Goal: Information Seeking & Learning: Learn about a topic

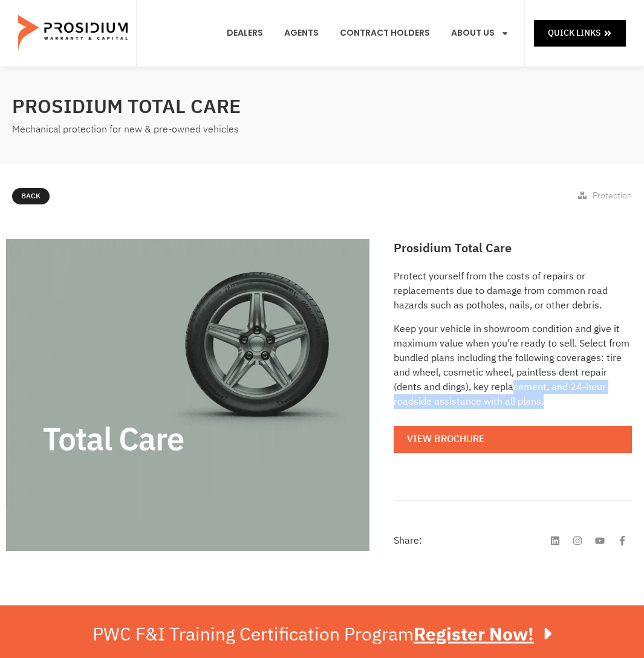
drag, startPoint x: 528, startPoint y: 385, endPoint x: 505, endPoint y: 401, distance: 28.7
click at [585, 399] on p "Keep your vehicle in showroom condition and give it maximum value when you’re r…" at bounding box center [512, 365] width 238 height 87
click at [505, 401] on p "Keep your vehicle in showroom condition and give it maximum value when you’re r…" at bounding box center [512, 365] width 238 height 87
drag, startPoint x: 528, startPoint y: 401, endPoint x: 541, endPoint y: 401, distance: 13.3
click at [541, 401] on p "Keep your vehicle in showroom condition and give it maximum value when you’re r…" at bounding box center [512, 365] width 238 height 87
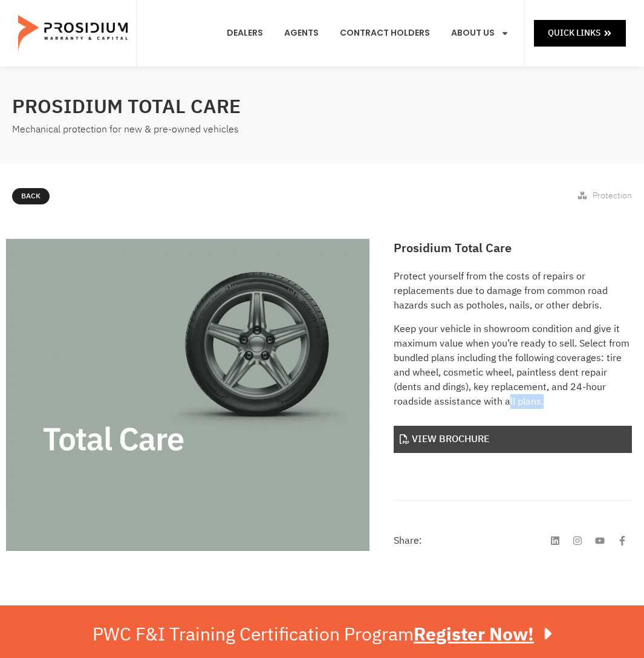
click at [497, 442] on link "View Brochure" at bounding box center [512, 439] width 238 height 27
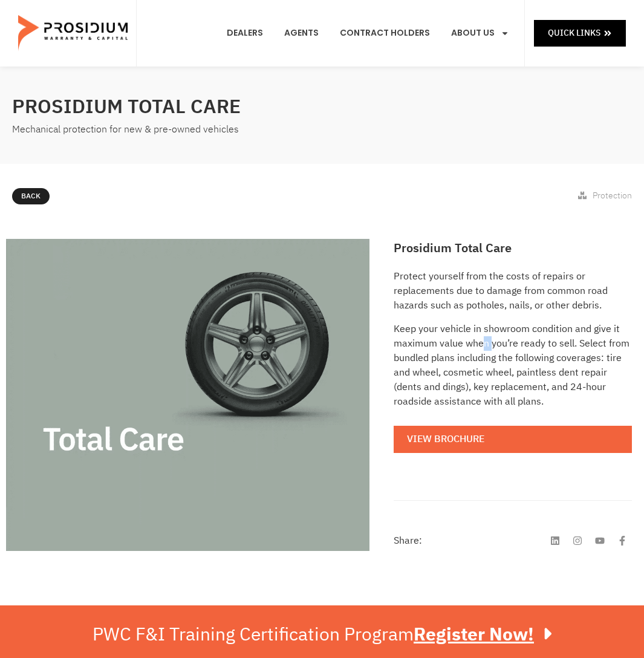
click at [484, 338] on p "Keep your vehicle in showroom condition and give it maximum value when you’re r…" at bounding box center [512, 365] width 238 height 87
click at [481, 290] on p "Protect yourself from the costs of repairs or replacements due to damage from c…" at bounding box center [512, 291] width 238 height 44
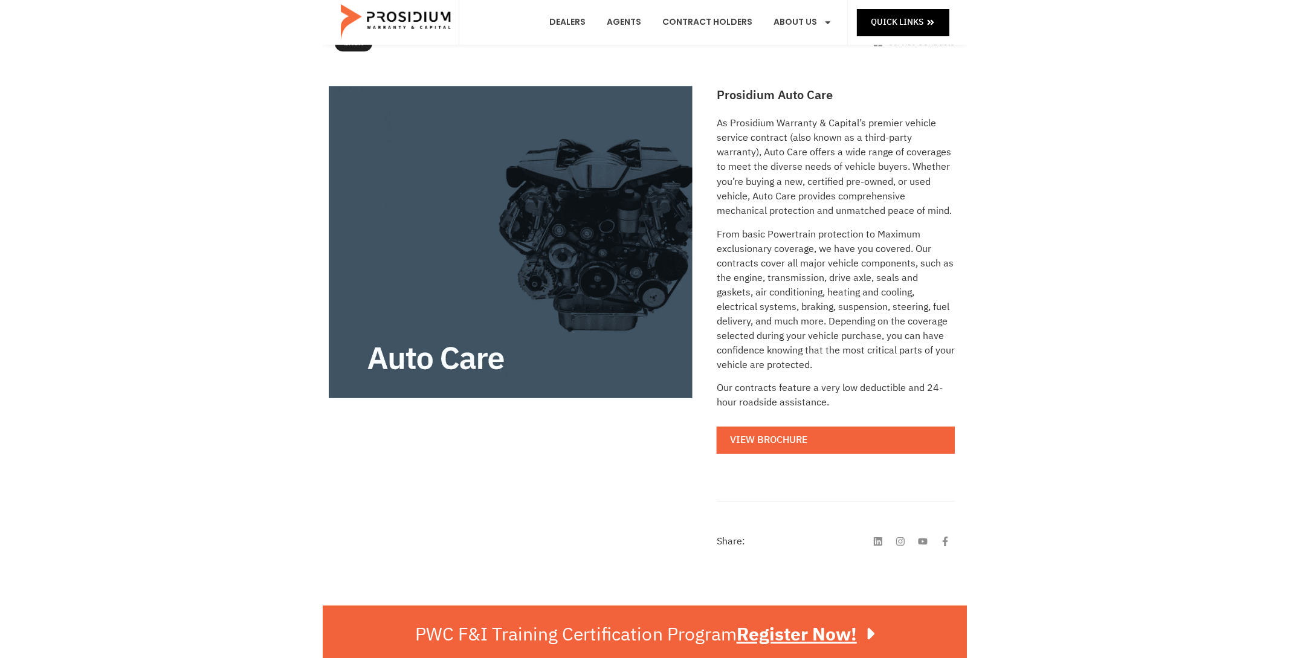
scroll to position [190, 0]
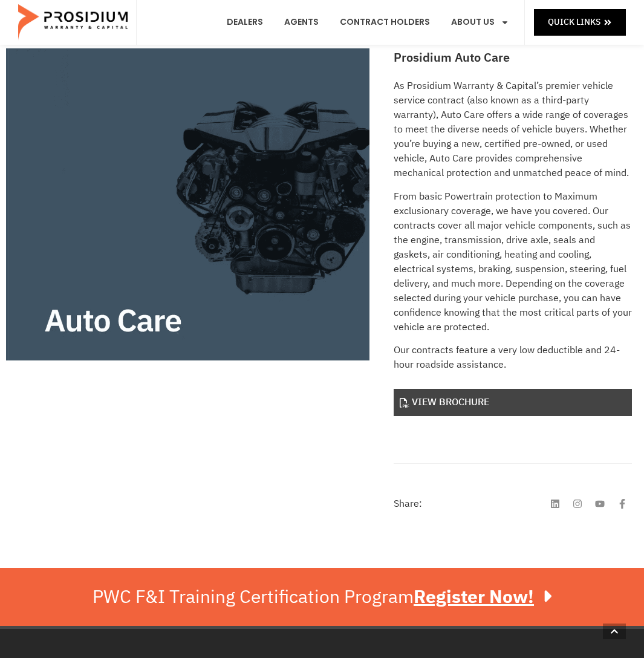
click at [453, 404] on link "View Brochure" at bounding box center [512, 402] width 238 height 27
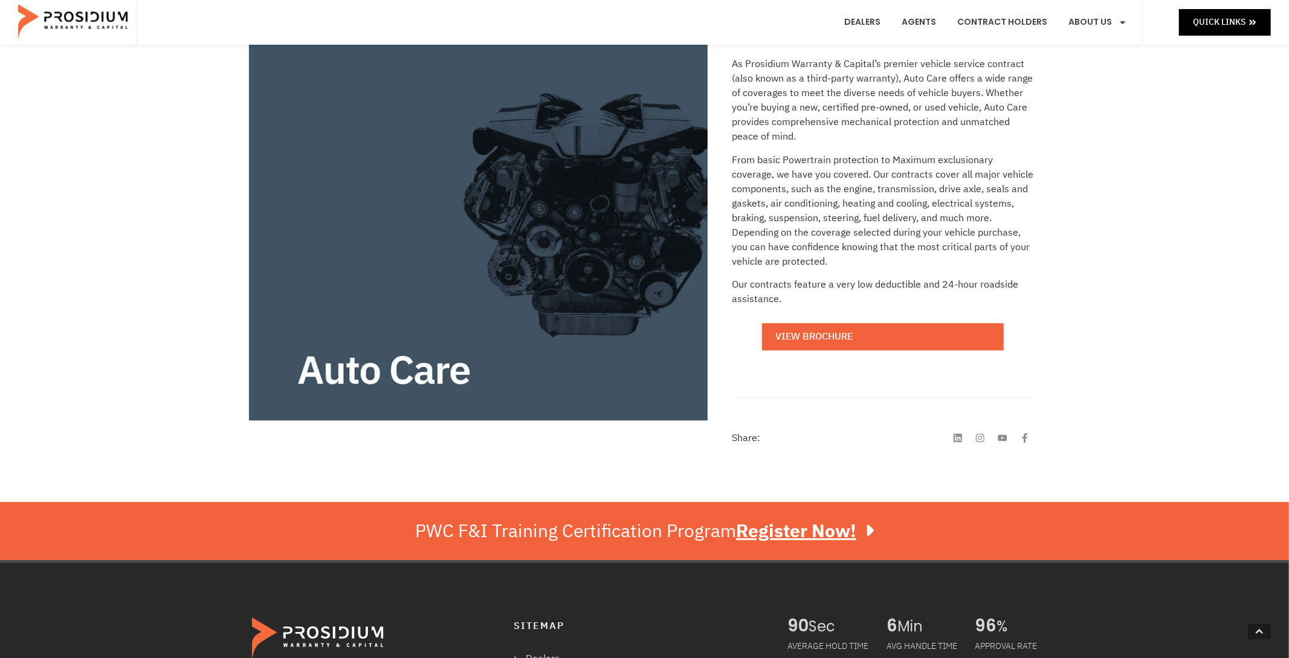
click at [164, 127] on div "Prosidium Auto Care As Prosidium Warranty & Capital’s premier vehicle service c…" at bounding box center [644, 262] width 1289 height 482
